Goal: Task Accomplishment & Management: Manage account settings

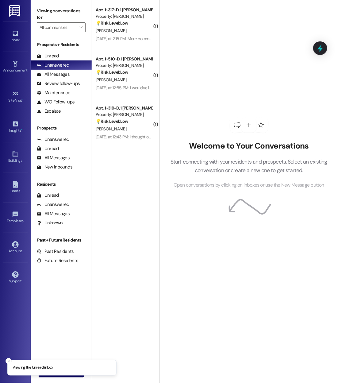
click at [9, 382] on img at bounding box center [6, 389] width 12 height 12
click at [7, 382] on icon "button" at bounding box center [7, 390] width 0 height 0
click at [21, 252] on link "Account" at bounding box center [15, 247] width 25 height 17
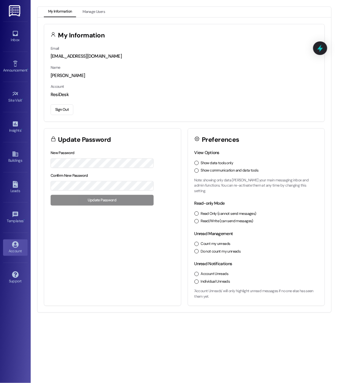
click at [67, 103] on div "Sign Out" at bounding box center [184, 108] width 267 height 13
click at [67, 109] on button "Sign Out" at bounding box center [62, 109] width 23 height 11
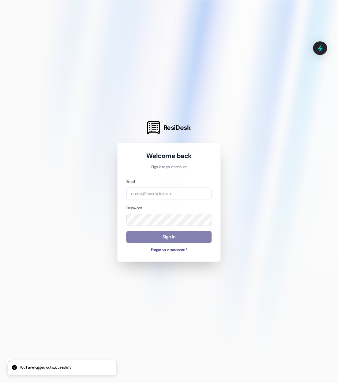
click at [170, 185] on div "Email" at bounding box center [168, 188] width 85 height 21
click at [171, 188] on input "email" at bounding box center [168, 193] width 85 height 12
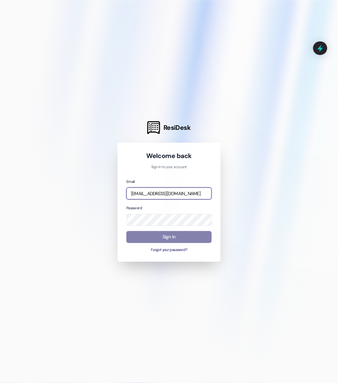
type input "[EMAIL_ADDRESS][DOMAIN_NAME]"
